Goal: Task Accomplishment & Management: Use online tool/utility

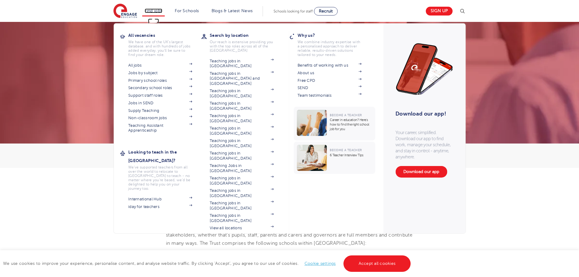
click at [161, 11] on link "Find jobs" at bounding box center [154, 11] width 18 height 5
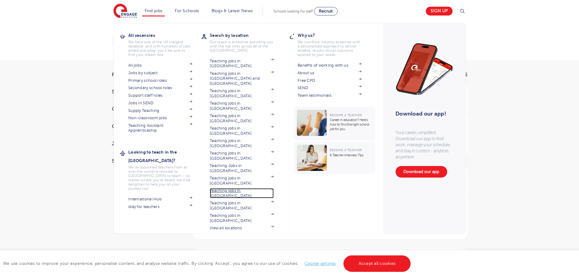
click at [251, 188] on link "Teaching jobs in [GEOGRAPHIC_DATA]" at bounding box center [242, 193] width 64 height 10
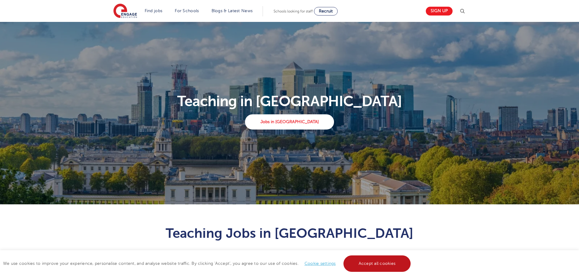
click at [379, 262] on link "Accept all cookies" at bounding box center [378, 264] width 68 height 16
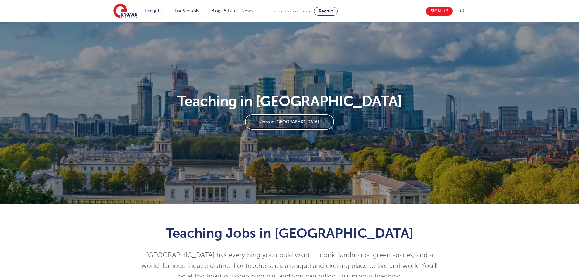
click at [288, 122] on link "Jobs in London" at bounding box center [289, 121] width 89 height 15
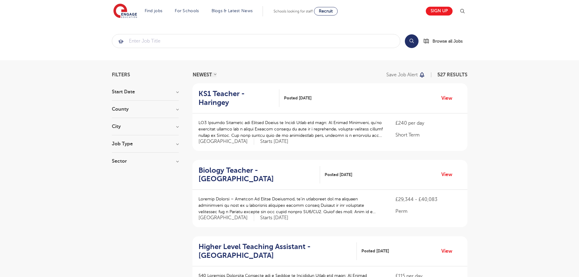
click at [146, 126] on h3 "City" at bounding box center [145, 126] width 67 height 5
click at [130, 186] on button "Show more" at bounding box center [125, 186] width 26 height 5
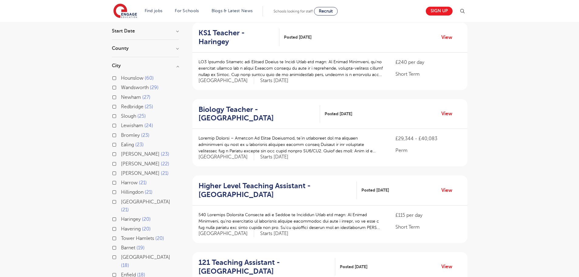
scroll to position [122, 0]
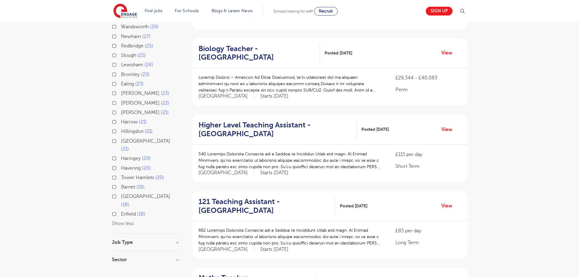
click at [128, 92] on span "Sutton" at bounding box center [140, 93] width 39 height 5
click at [125, 92] on input "Sutton 23" at bounding box center [123, 93] width 4 height 4
checkbox input "true"
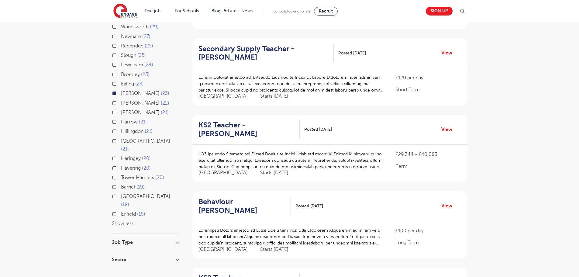
scroll to position [91, 0]
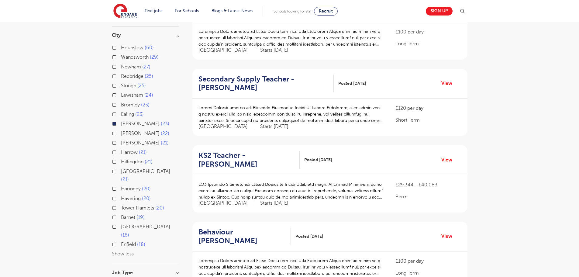
click at [136, 55] on span "Wandsworth" at bounding box center [135, 56] width 28 height 5
click at [125, 55] on input "Wandsworth 29" at bounding box center [123, 56] width 4 height 4
checkbox input "true"
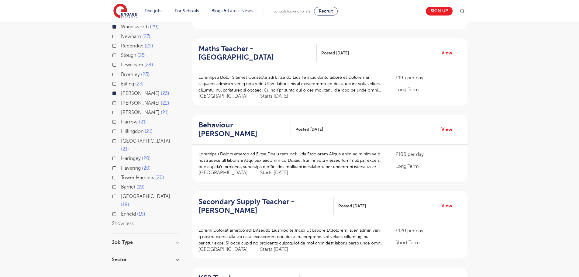
scroll to position [152, 0]
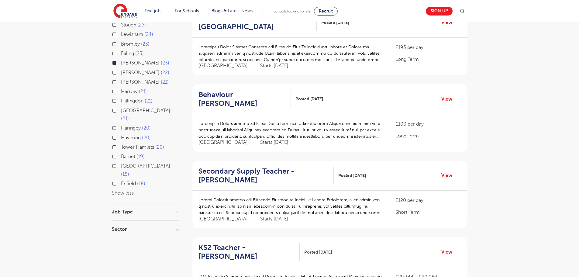
click at [149, 210] on div "Job Type" at bounding box center [145, 215] width 67 height 11
click at [126, 210] on h3 "Job Type" at bounding box center [145, 212] width 67 height 5
click at [179, 210] on h3 "Job Type" at bounding box center [145, 212] width 67 height 5
click at [176, 227] on h3 "Sector" at bounding box center [145, 229] width 67 height 5
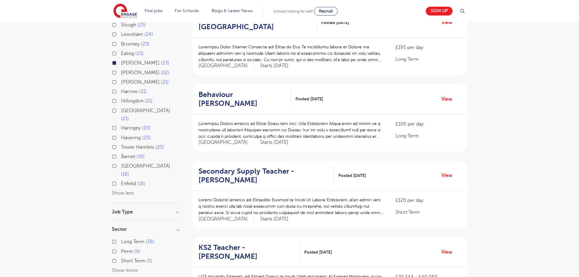
click at [116, 238] on div "Long Term 38" at bounding box center [145, 242] width 67 height 9
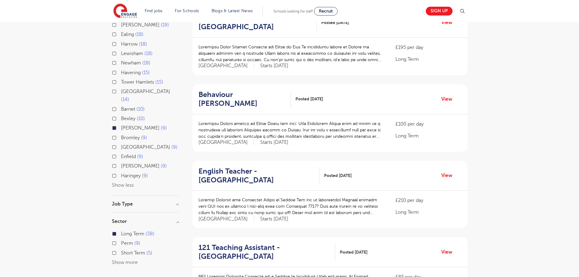
click at [121, 239] on label "Perm 9" at bounding box center [130, 243] width 19 height 8
click at [121, 241] on input "Perm 9" at bounding box center [123, 243] width 4 height 4
checkbox input "true"
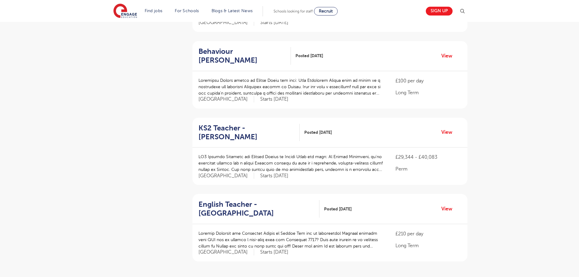
scroll to position [639, 0]
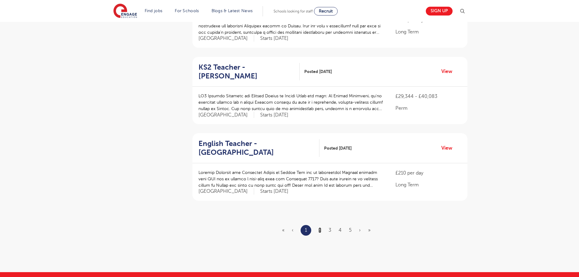
click at [320, 228] on link "2" at bounding box center [320, 230] width 3 height 5
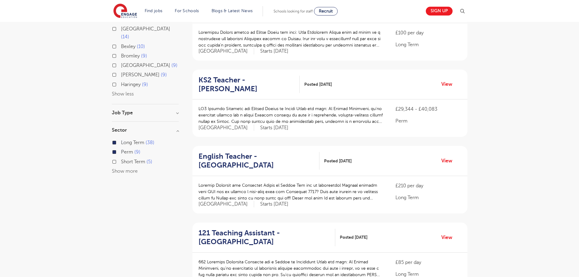
scroll to position [61, 0]
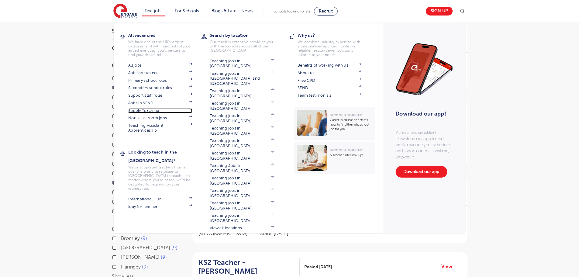
click at [164, 110] on link "Supply Teaching" at bounding box center [160, 110] width 64 height 5
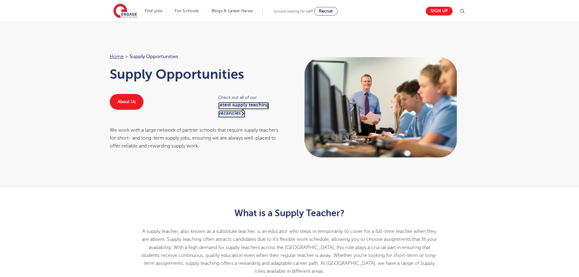
click at [233, 103] on link "latest supply teaching vacancies" at bounding box center [243, 109] width 51 height 15
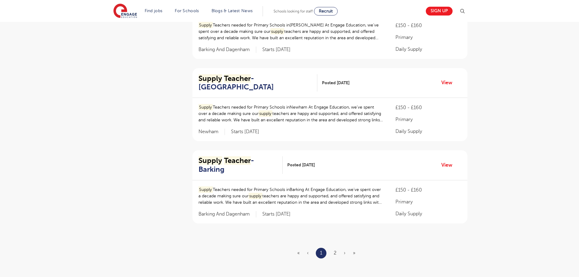
scroll to position [669, 0]
